Goal: Information Seeking & Learning: Find specific page/section

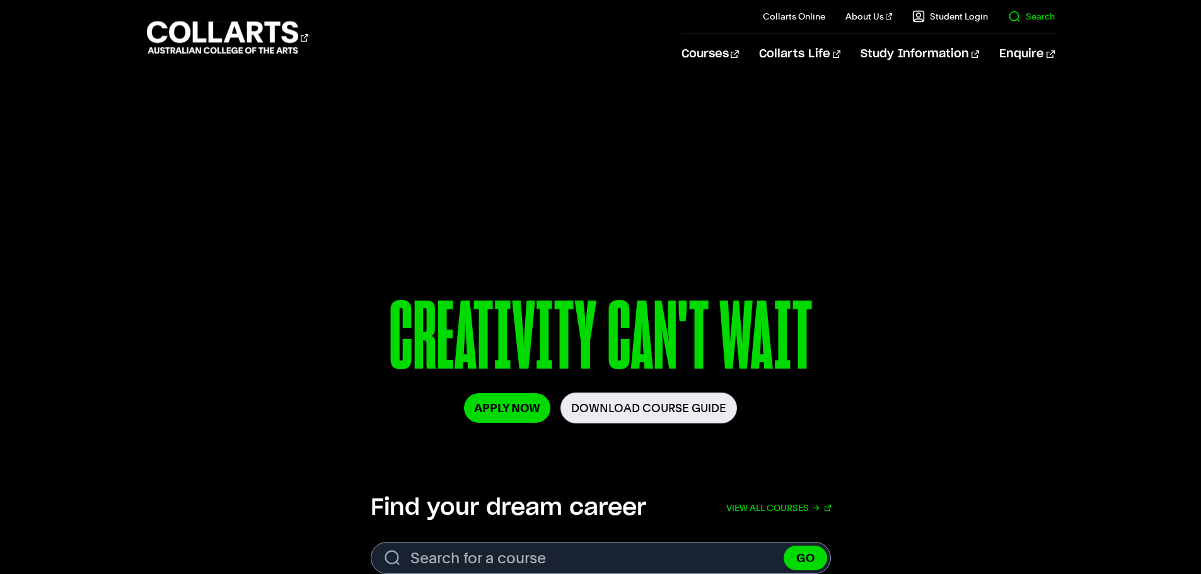
click at [1017, 16] on link "Search" at bounding box center [1031, 16] width 47 height 13
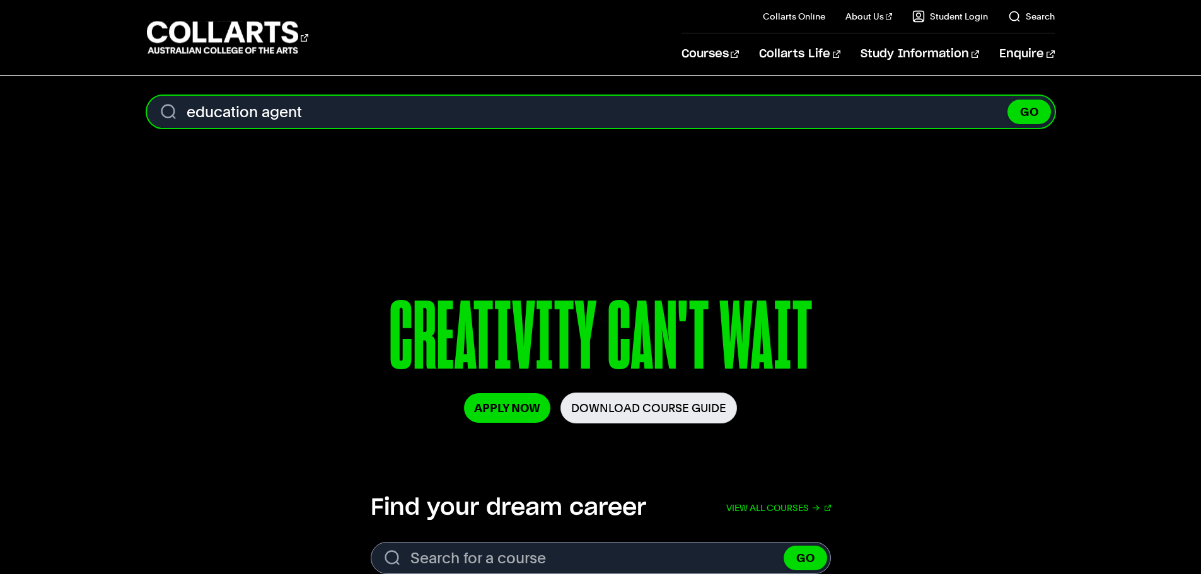
type input "education agent"
click at [1007, 100] on button "GO" at bounding box center [1028, 112] width 43 height 25
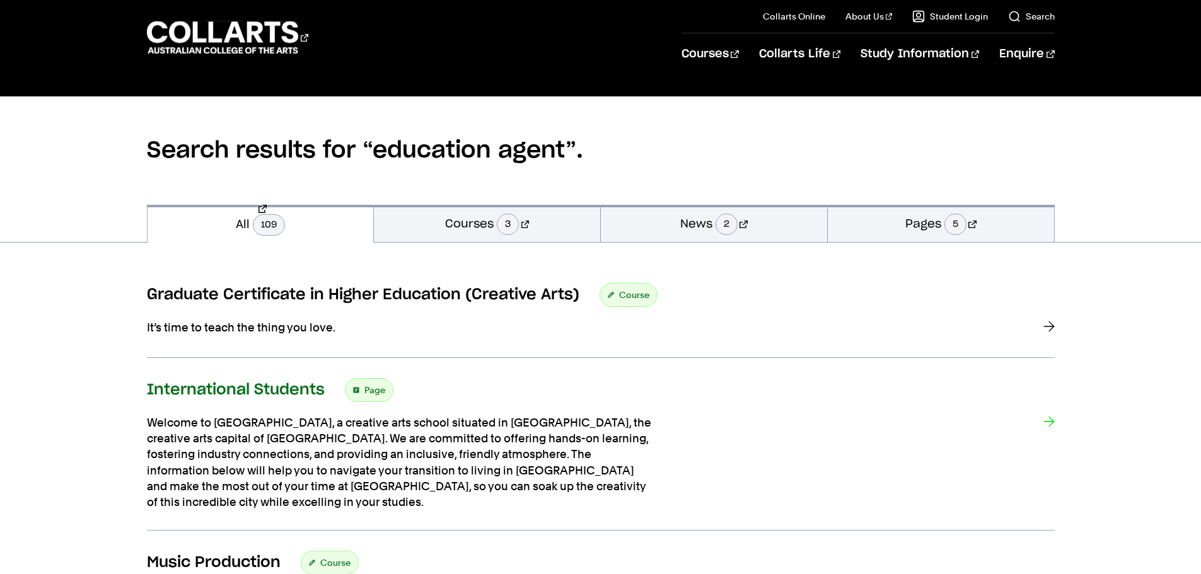
scroll to position [189, 0]
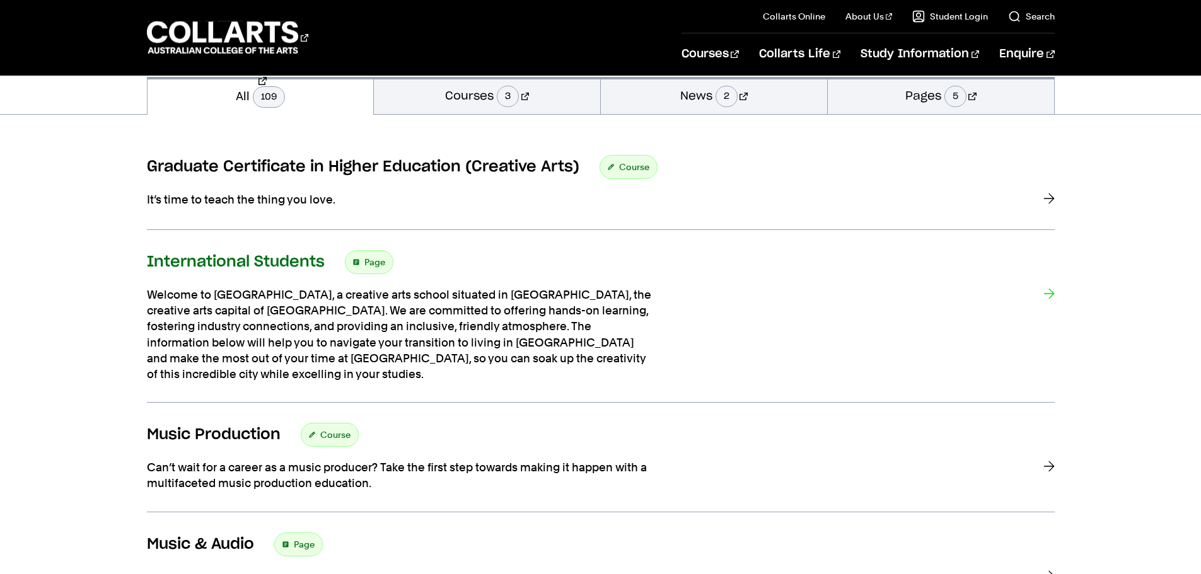
click at [370, 260] on span "Page" at bounding box center [374, 262] width 21 height 18
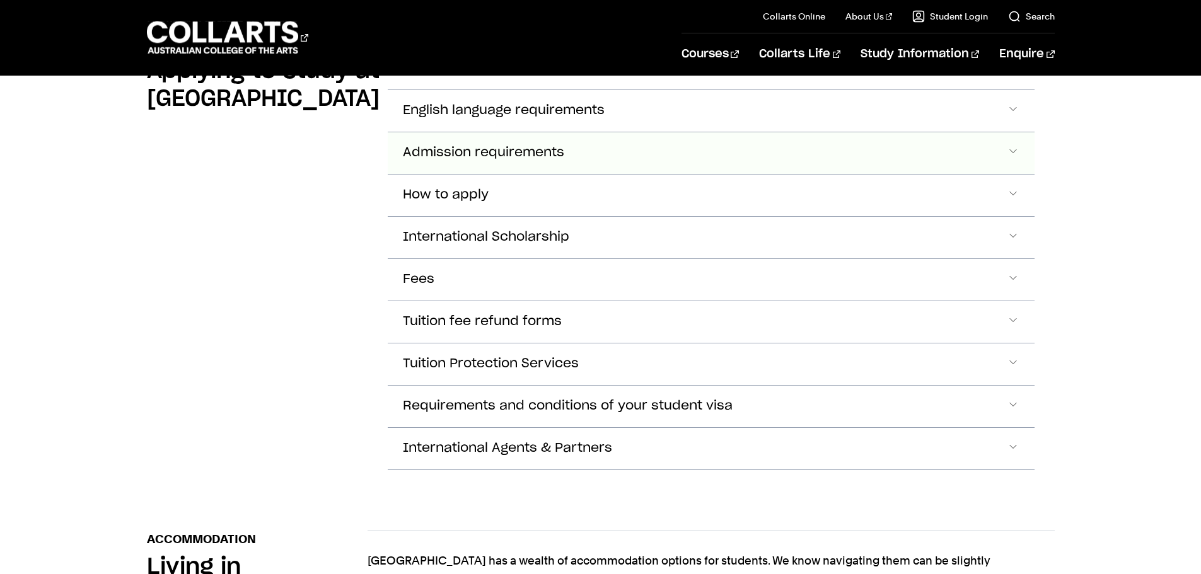
scroll to position [1513, 0]
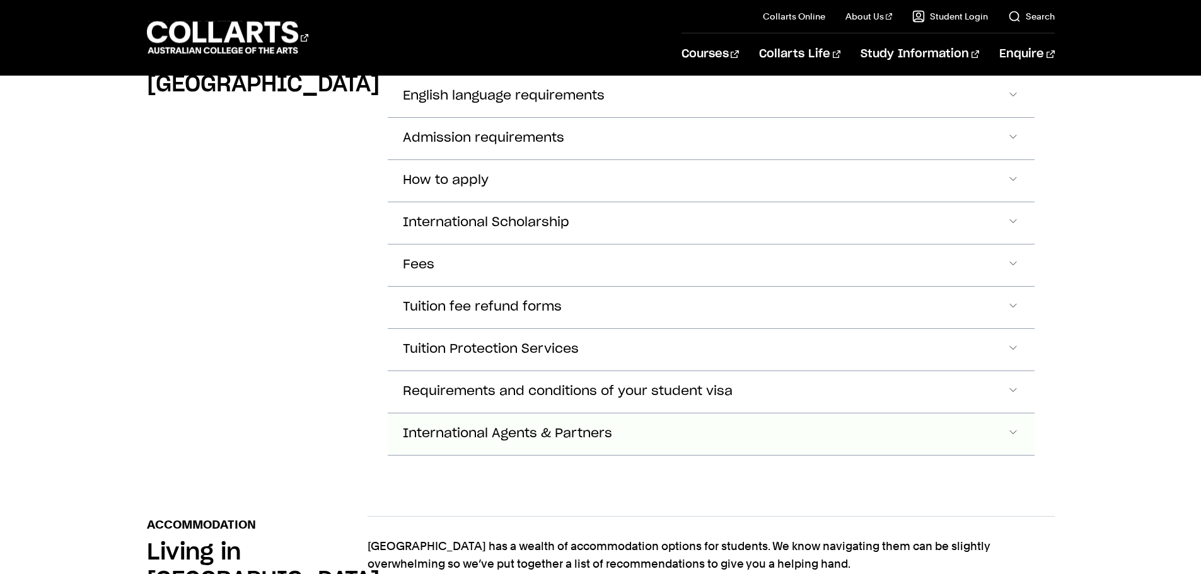
click at [485, 427] on span "International Agents & Partners" at bounding box center [507, 434] width 209 height 14
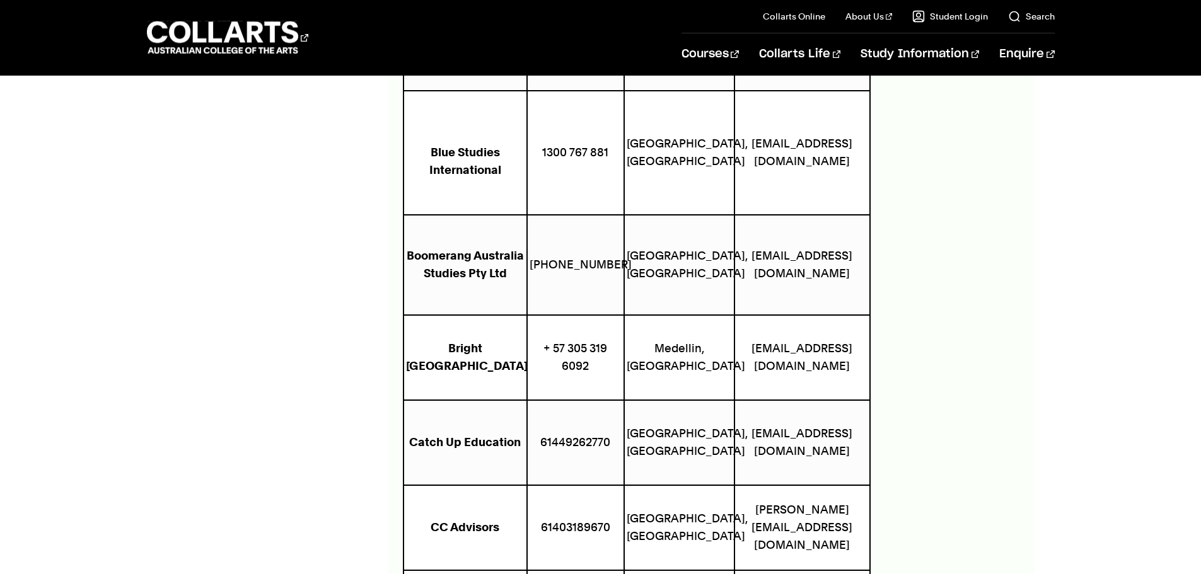
scroll to position [0, 0]
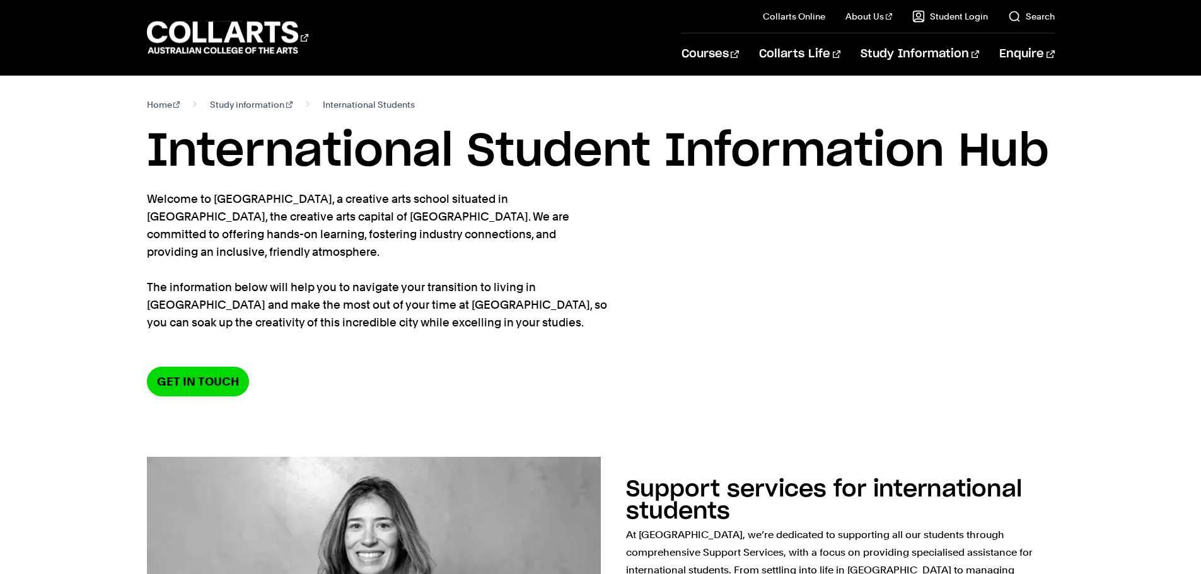
drag, startPoint x: 664, startPoint y: 207, endPoint x: 668, endPoint y: 193, distance: 14.4
click at [666, 206] on section "Home Study information International Students International Student Information…" at bounding box center [601, 256] width 908 height 361
